Goal: Task Accomplishment & Management: Manage account settings

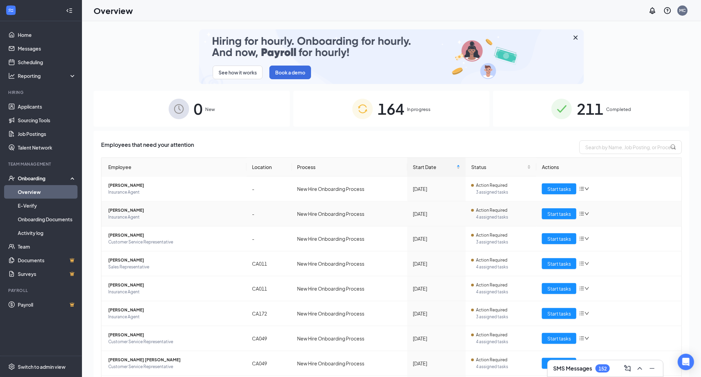
scroll to position [71, 0]
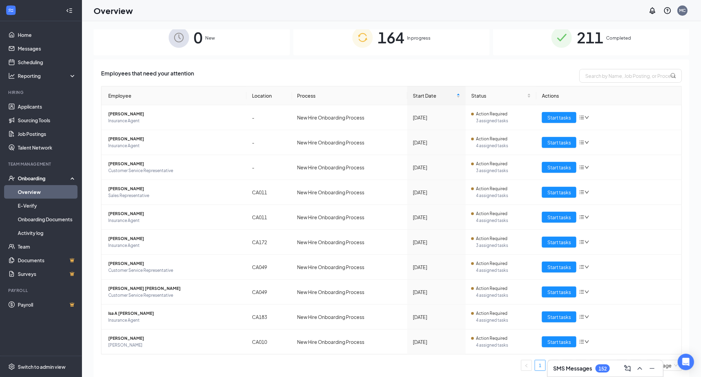
click at [620, 23] on div "See how it works Book a demo 0 New 164 In progress 211 Completed Employees that…" at bounding box center [391, 214] width 619 height 387
click at [604, 42] on span "211" at bounding box center [590, 38] width 27 height 24
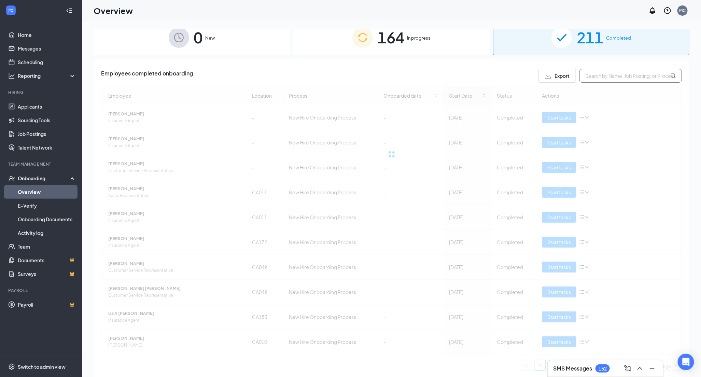
click at [591, 72] on input "text" at bounding box center [631, 76] width 103 height 14
type input "k"
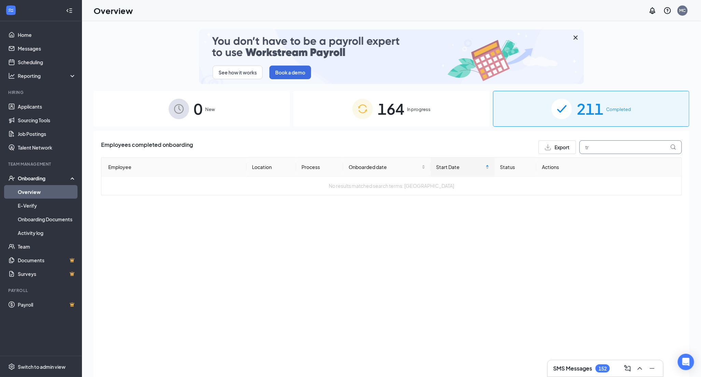
type input "t"
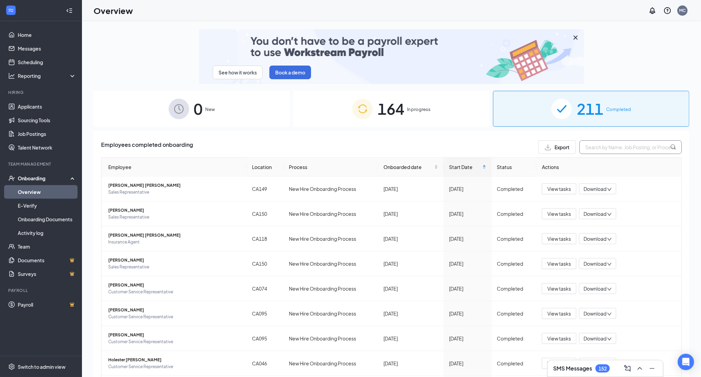
click at [602, 148] on input "text" at bounding box center [631, 147] width 103 height 14
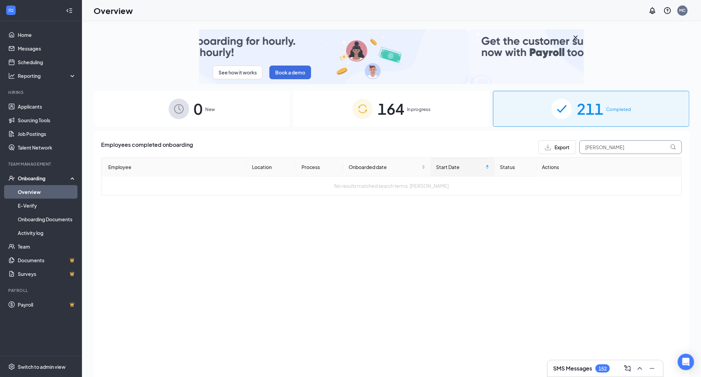
type input "[PERSON_NAME]"
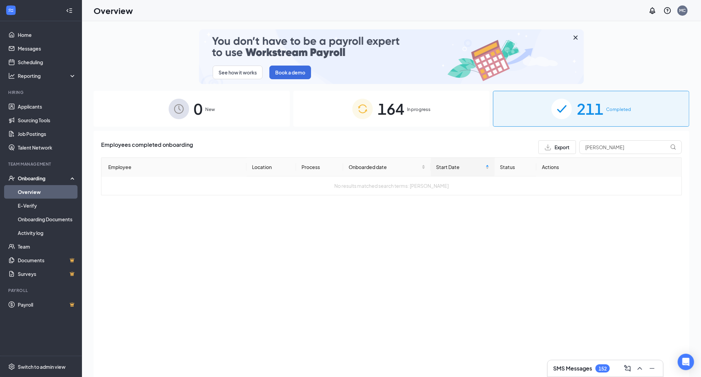
click at [389, 104] on span "164" at bounding box center [391, 109] width 27 height 24
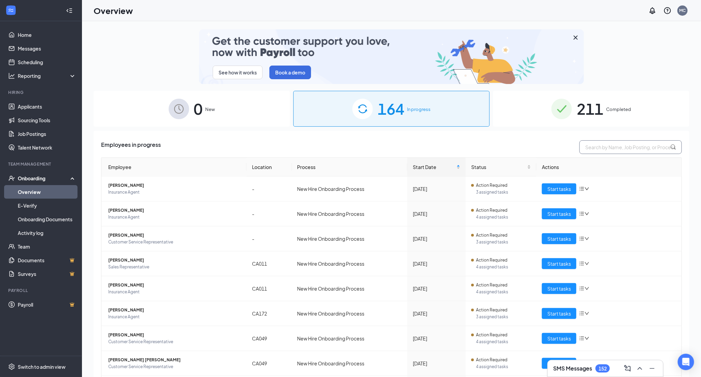
click at [612, 149] on input "text" at bounding box center [631, 147] width 103 height 14
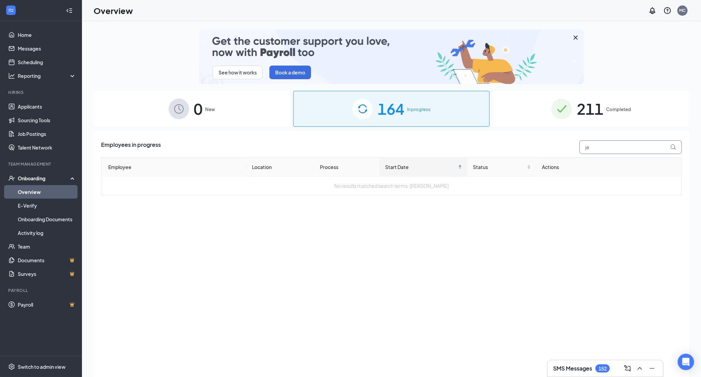
type input "j"
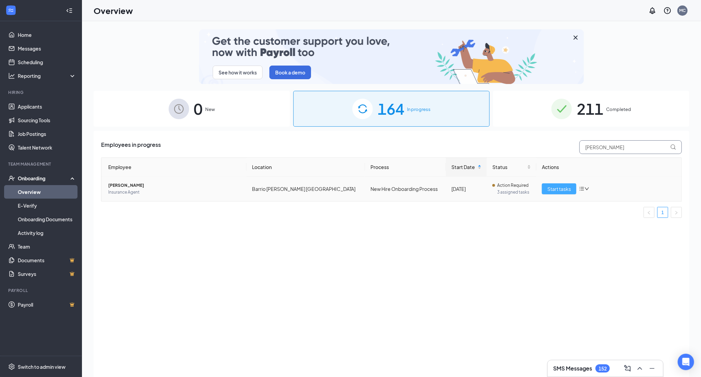
type input "[PERSON_NAME]"
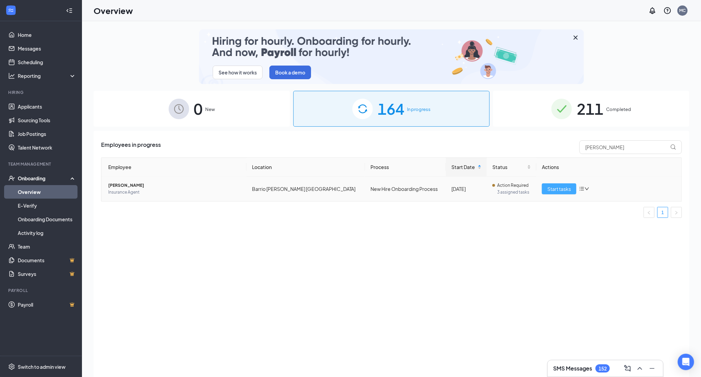
click at [554, 189] on span "Start tasks" at bounding box center [560, 189] width 24 height 8
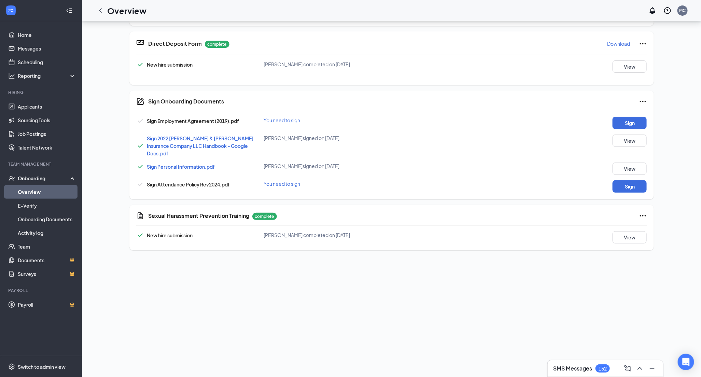
scroll to position [79, 0]
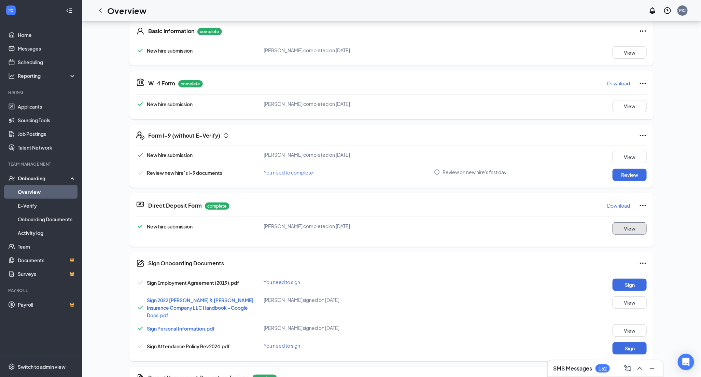
click at [628, 226] on button "View" at bounding box center [630, 228] width 34 height 12
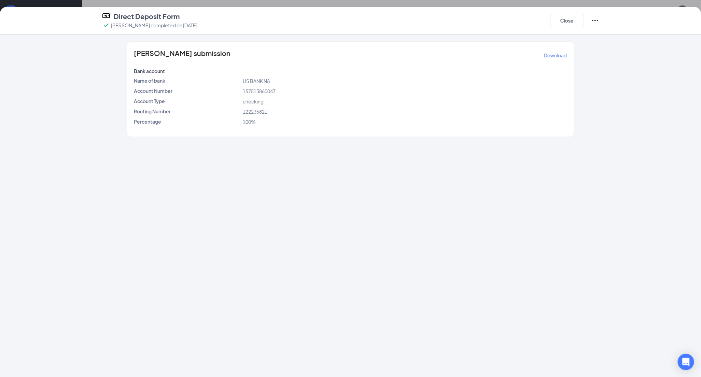
click at [11, 217] on div "[PERSON_NAME] submission Download Bank account Name of bank US BANK NA Account …" at bounding box center [350, 206] width 701 height 343
click at [27, 297] on div "[PERSON_NAME] submission Download Bank account Name of bank US BANK NA Account …" at bounding box center [350, 206] width 701 height 343
click at [10, 284] on div "[PERSON_NAME] submission Download Bank account Name of bank US BANK NA Account …" at bounding box center [350, 206] width 701 height 343
click at [569, 22] on button "Close" at bounding box center [567, 21] width 34 height 14
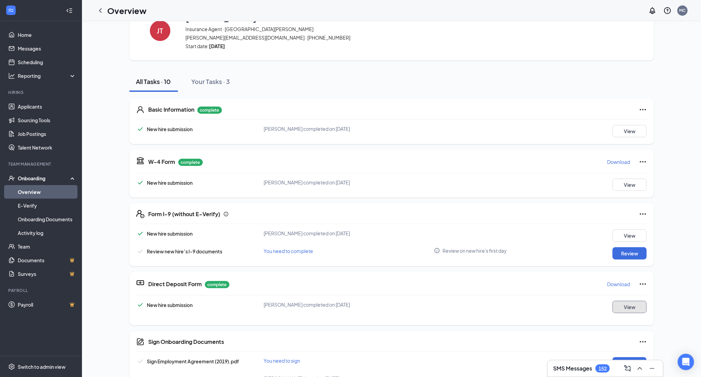
scroll to position [0, 0]
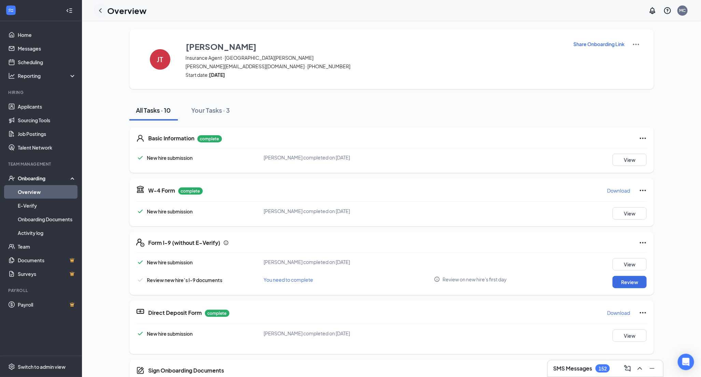
click at [99, 10] on icon "ChevronLeft" at bounding box center [100, 10] width 3 height 4
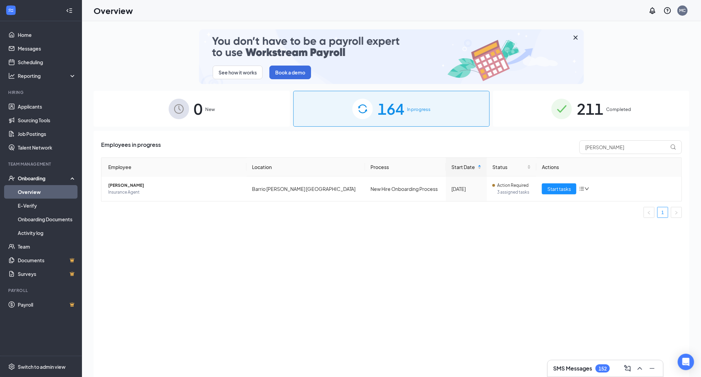
click at [602, 154] on div "Employees in progress [GEOGRAPHIC_DATA] Employee Location Process Start Date St…" at bounding box center [391, 181] width 581 height 83
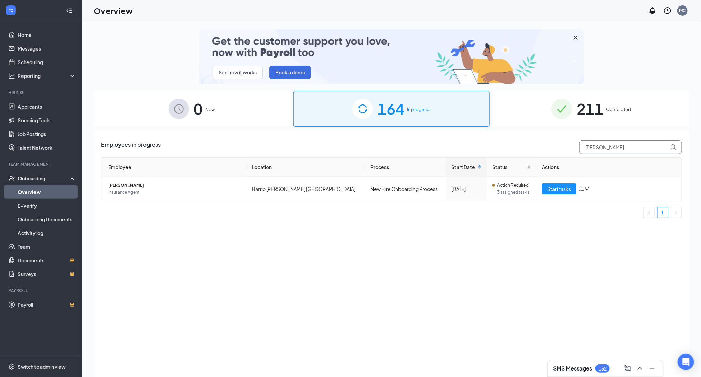
drag, startPoint x: 604, startPoint y: 149, endPoint x: 522, endPoint y: 147, distance: 82.0
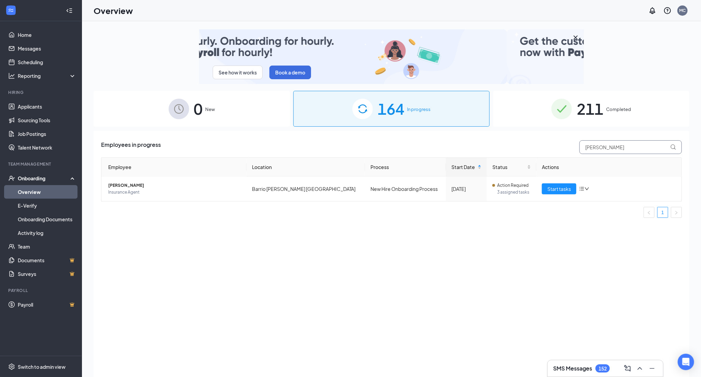
click at [522, 147] on div "Employees in progress [GEOGRAPHIC_DATA]" at bounding box center [391, 147] width 581 height 14
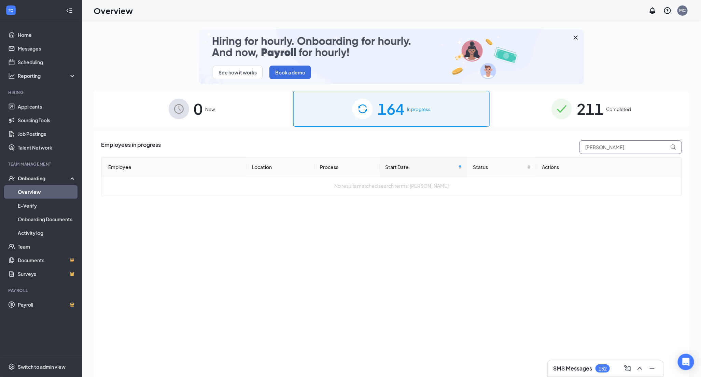
drag, startPoint x: 632, startPoint y: 148, endPoint x: 506, endPoint y: 141, distance: 125.9
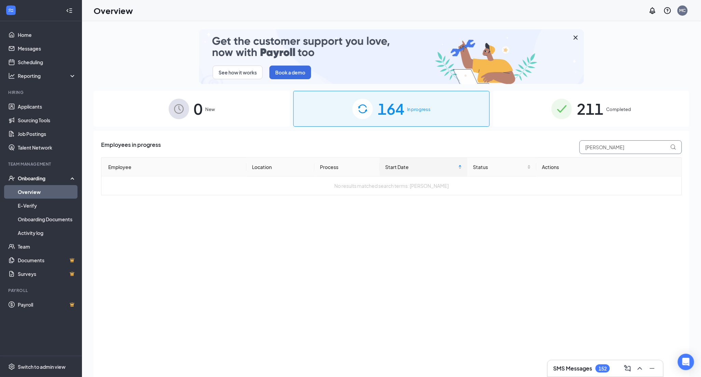
click at [506, 141] on div "Employees in progress [PERSON_NAME]" at bounding box center [391, 147] width 581 height 14
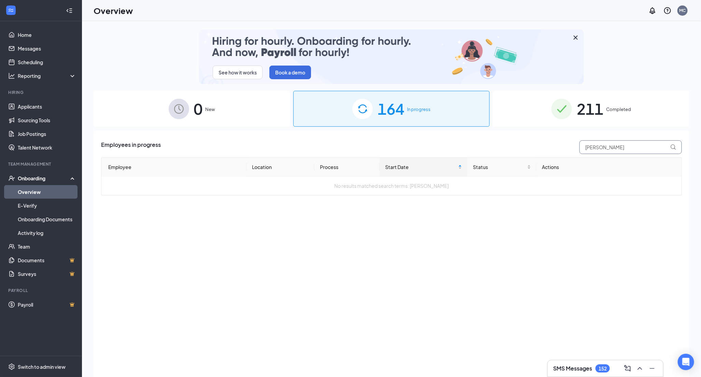
type input "[PERSON_NAME]"
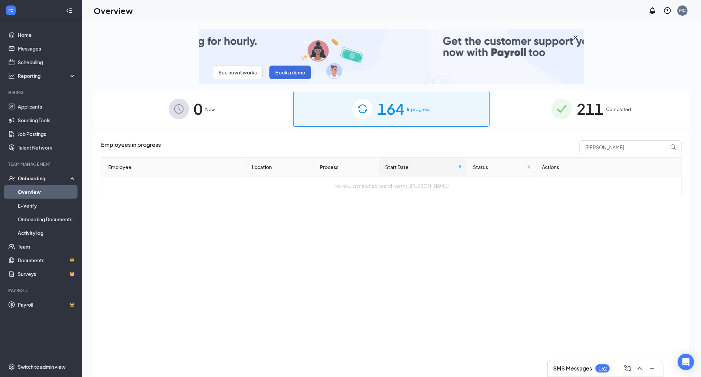
click at [559, 112] on img at bounding box center [562, 109] width 21 height 21
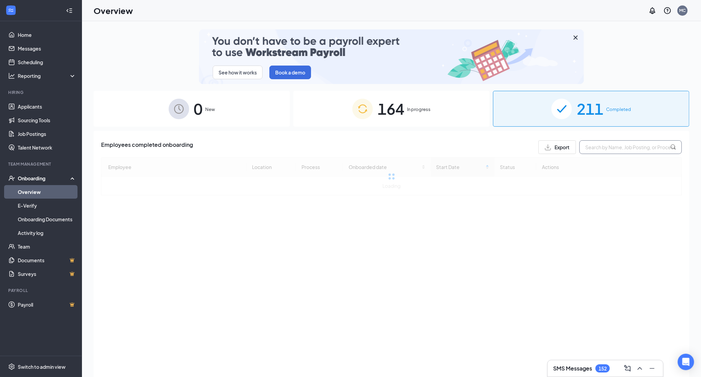
click at [598, 150] on input "text" at bounding box center [631, 147] width 103 height 14
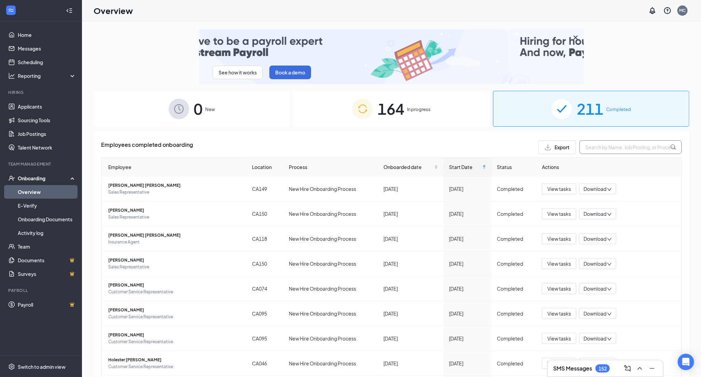
paste input "[PERSON_NAME]"
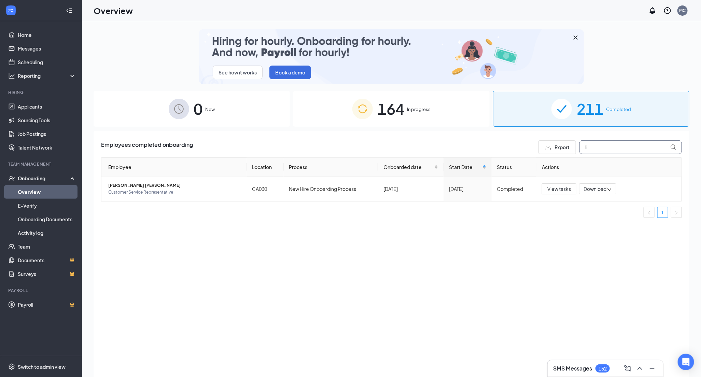
type input "l"
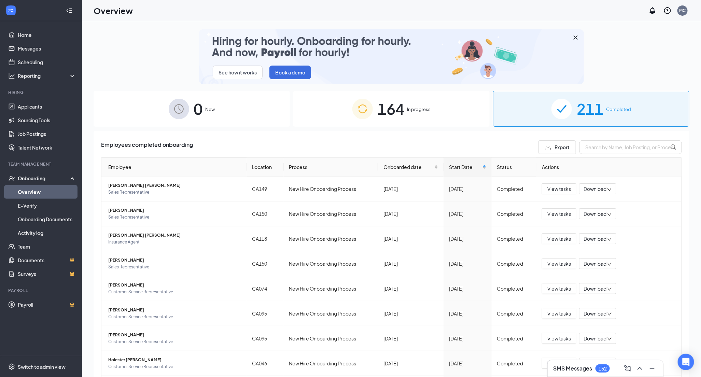
click at [636, 65] on div "See how it works Book a demo" at bounding box center [392, 56] width 596 height 55
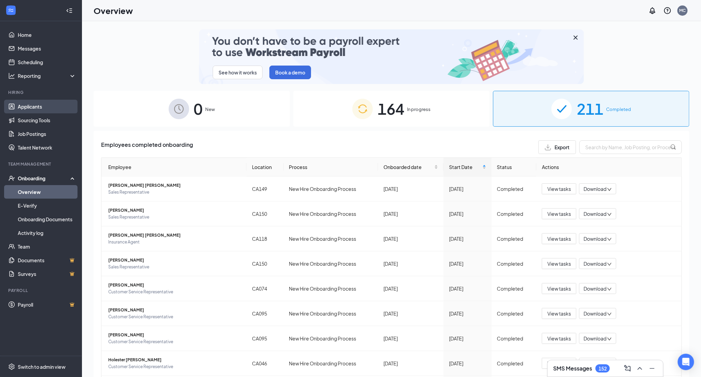
click at [38, 103] on link "Applicants" at bounding box center [47, 107] width 58 height 14
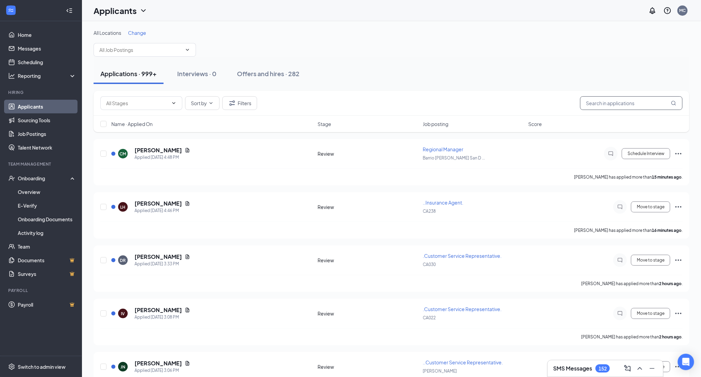
click at [593, 106] on input "text" at bounding box center [632, 103] width 103 height 14
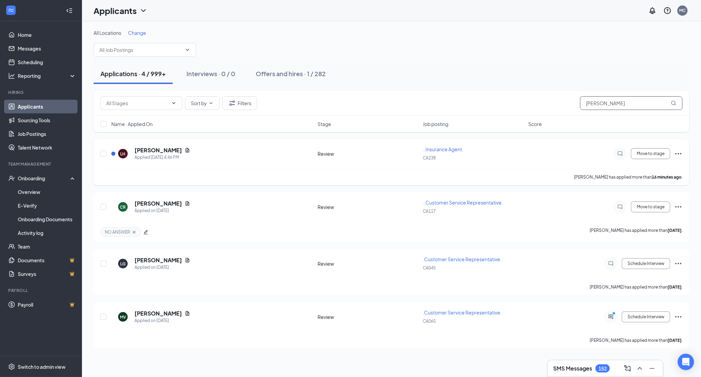
type input "[PERSON_NAME]"
click at [681, 151] on icon "Ellipses" at bounding box center [679, 154] width 8 height 8
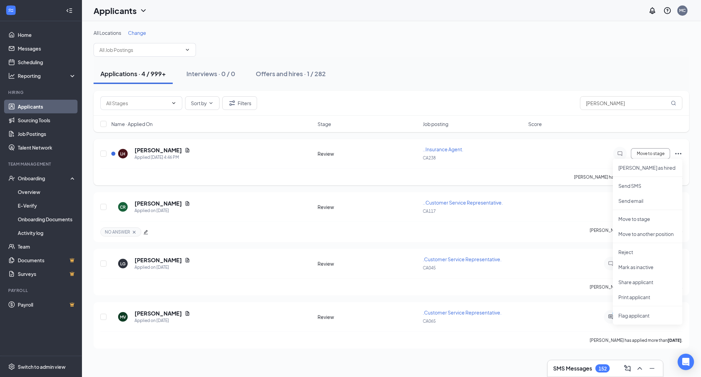
click at [159, 149] on h5 "[PERSON_NAME]" at bounding box center [158, 151] width 47 height 8
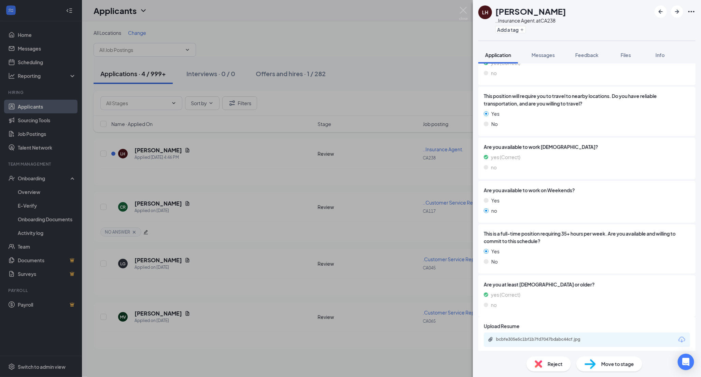
scroll to position [144, 0]
click at [613, 365] on span "Move to stage" at bounding box center [618, 364] width 33 height 8
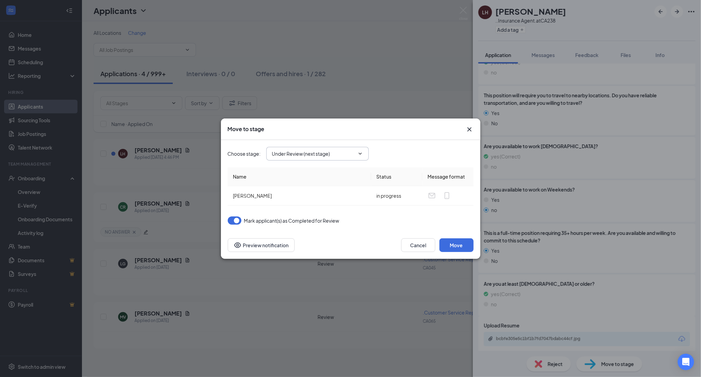
click at [334, 154] on input "Under Review (next stage)" at bounding box center [313, 154] width 83 height 8
click at [313, 228] on div "Hiring Complete" at bounding box center [296, 227] width 37 height 8
type input "Hiring Complete"
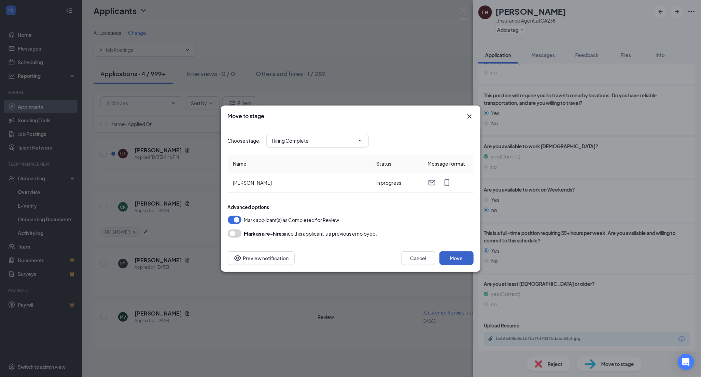
click at [465, 263] on button "Move" at bounding box center [457, 258] width 34 height 14
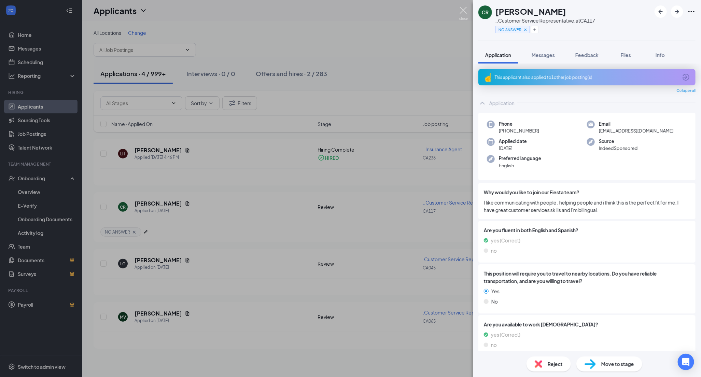
click at [462, 13] on img at bounding box center [464, 13] width 9 height 13
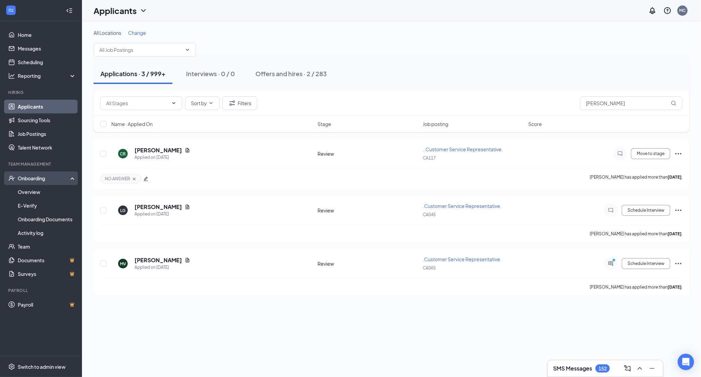
click at [33, 185] on div "Onboarding" at bounding box center [41, 179] width 82 height 14
click at [33, 180] on div "Onboarding" at bounding box center [44, 178] width 53 height 7
click at [38, 192] on link "Overview" at bounding box center [47, 192] width 58 height 14
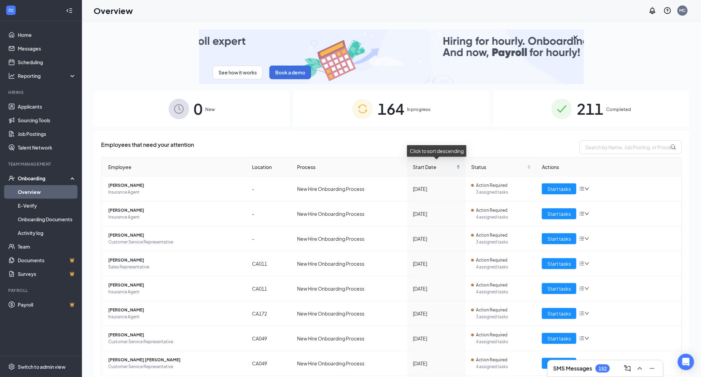
click at [460, 164] on div "Start Date" at bounding box center [436, 167] width 47 height 8
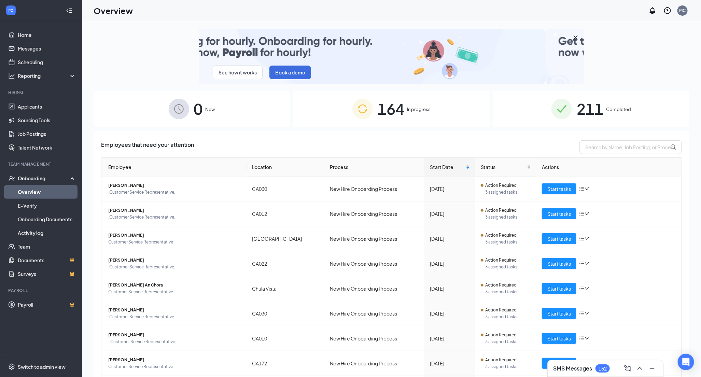
click at [209, 111] on span "New" at bounding box center [211, 109] width 10 height 7
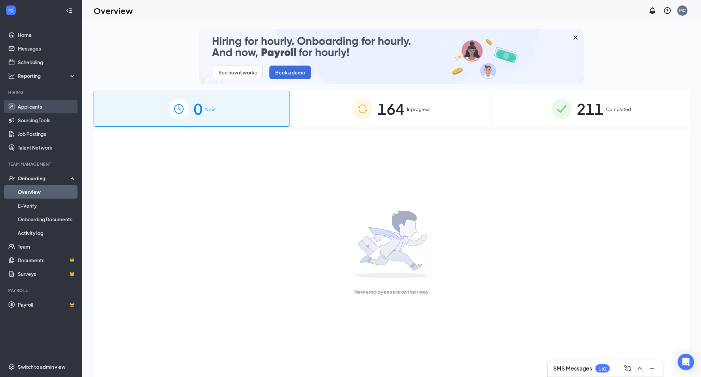
click at [39, 107] on link "Applicants" at bounding box center [47, 107] width 58 height 14
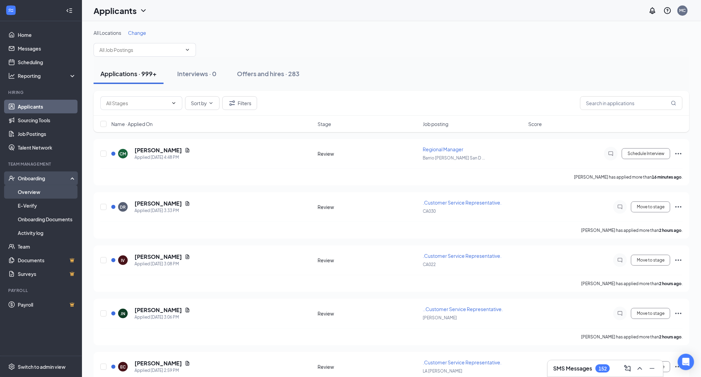
click at [31, 191] on link "Overview" at bounding box center [47, 192] width 58 height 14
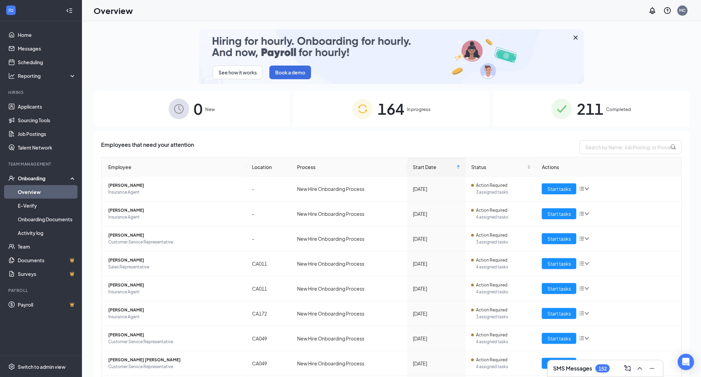
click at [226, 111] on div "0 New" at bounding box center [192, 109] width 196 height 36
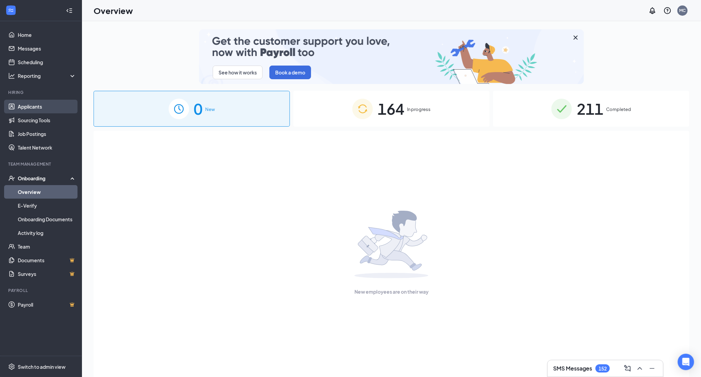
click at [33, 108] on link "Applicants" at bounding box center [47, 107] width 58 height 14
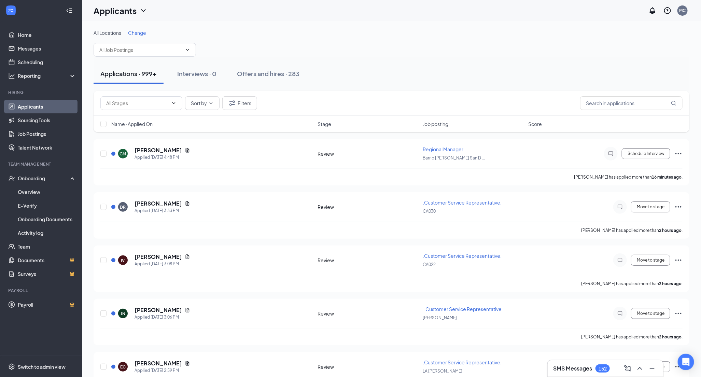
click at [33, 108] on link "Applicants" at bounding box center [47, 107] width 58 height 14
click at [605, 101] on input "text" at bounding box center [632, 103] width 103 height 14
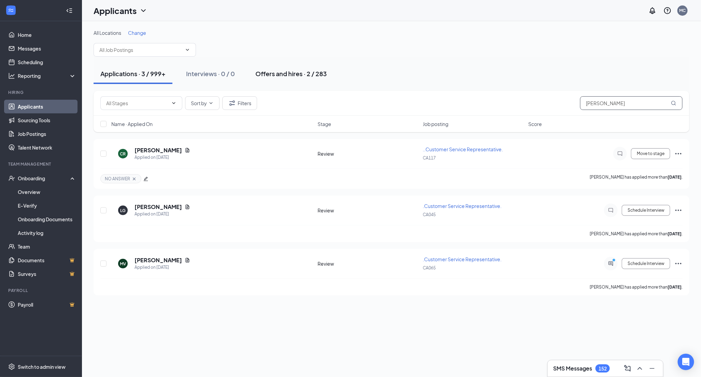
type input "[PERSON_NAME]"
click at [282, 77] on div "Offers and hires · 2 / 283" at bounding box center [291, 73] width 71 height 9
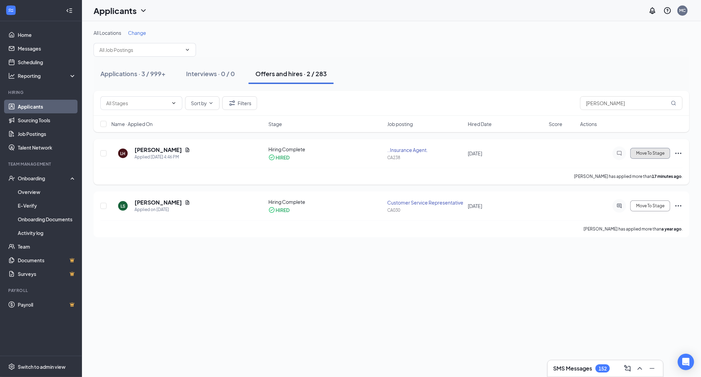
click at [656, 151] on span "Move To Stage" at bounding box center [651, 153] width 28 height 5
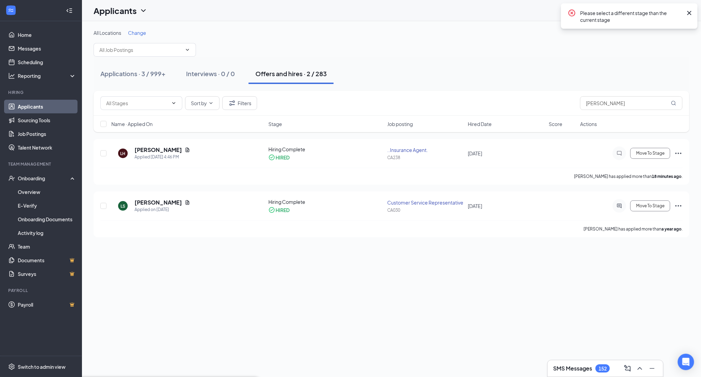
click at [35, 198] on link "Overview" at bounding box center [47, 192] width 58 height 14
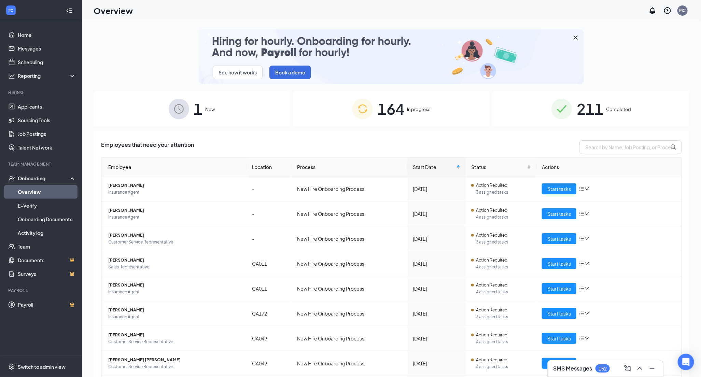
click at [182, 107] on img at bounding box center [179, 109] width 21 height 21
